Goal: Transaction & Acquisition: Purchase product/service

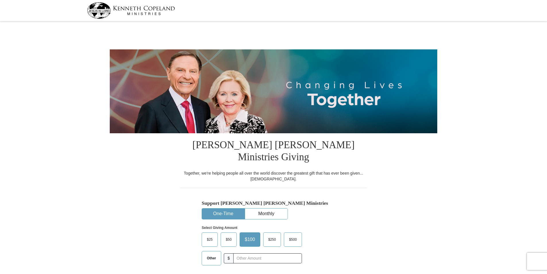
select select "WI"
click at [225, 209] on button "One-Time" at bounding box center [223, 214] width 43 height 11
click at [211, 254] on span "Other" at bounding box center [211, 258] width 15 height 9
click at [0, 0] on input "Other" at bounding box center [0, 0] width 0 height 0
type input "7"
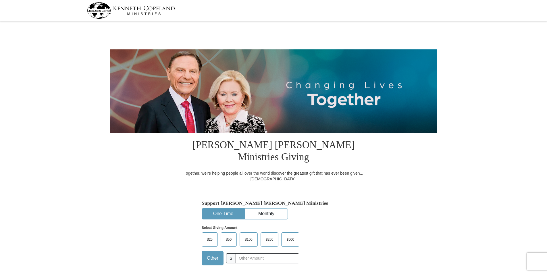
click at [243, 274] on span "Add a gift to another fund" at bounding box center [228, 278] width 44 height 5
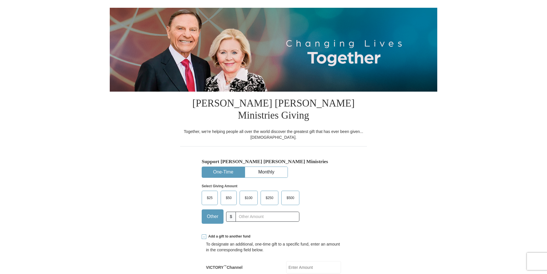
scroll to position [57, 0]
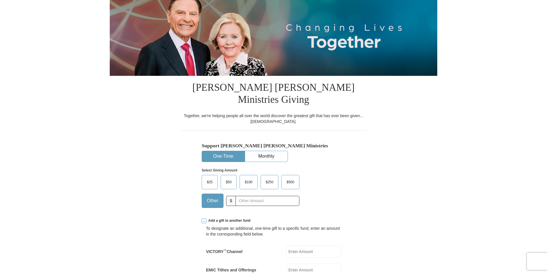
click at [320, 264] on input "EMIC Tithes and Offerings" at bounding box center [313, 270] width 55 height 12
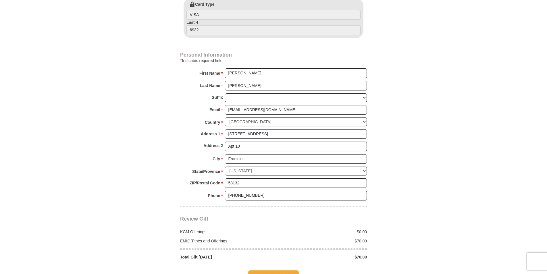
scroll to position [460, 0]
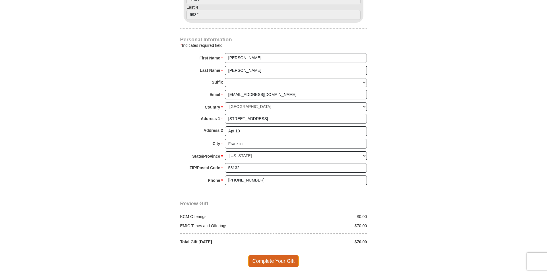
type input "70.00"
click at [274, 255] on span "Complete Your Gift" at bounding box center [273, 261] width 51 height 12
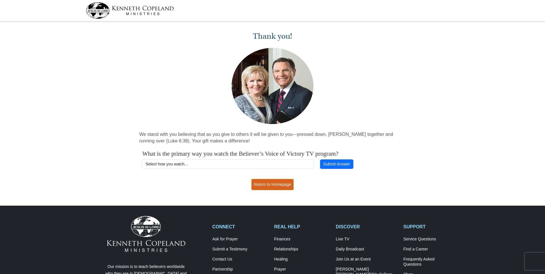
click at [284, 183] on link "Return to Homepage" at bounding box center [272, 184] width 43 height 11
